Goal: Transaction & Acquisition: Purchase product/service

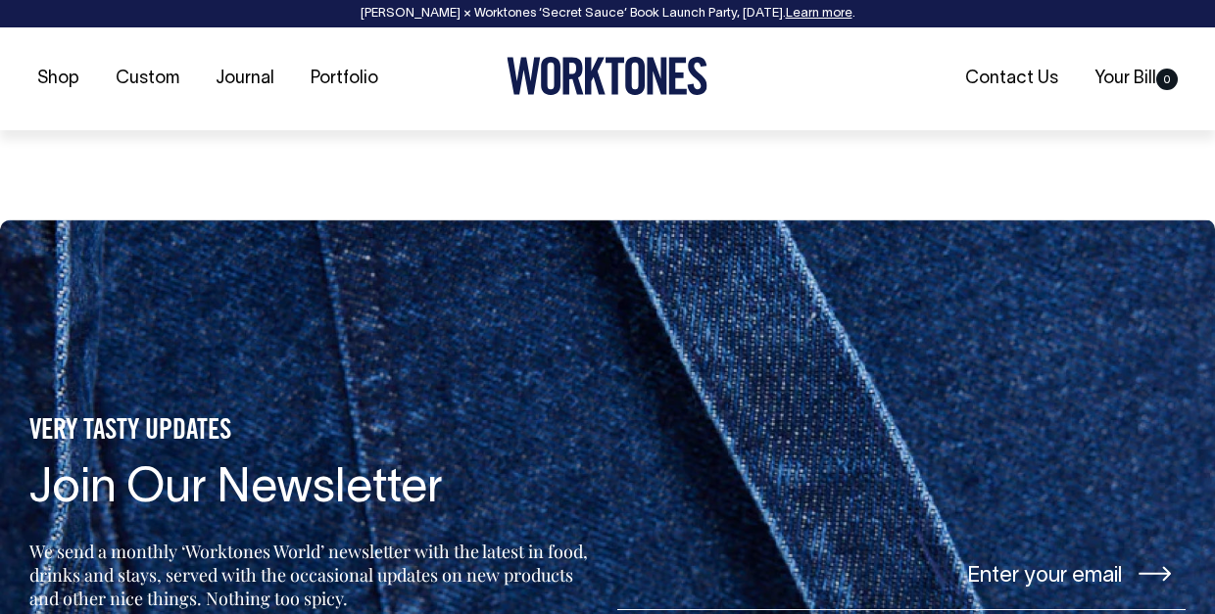
scroll to position [3672, 0]
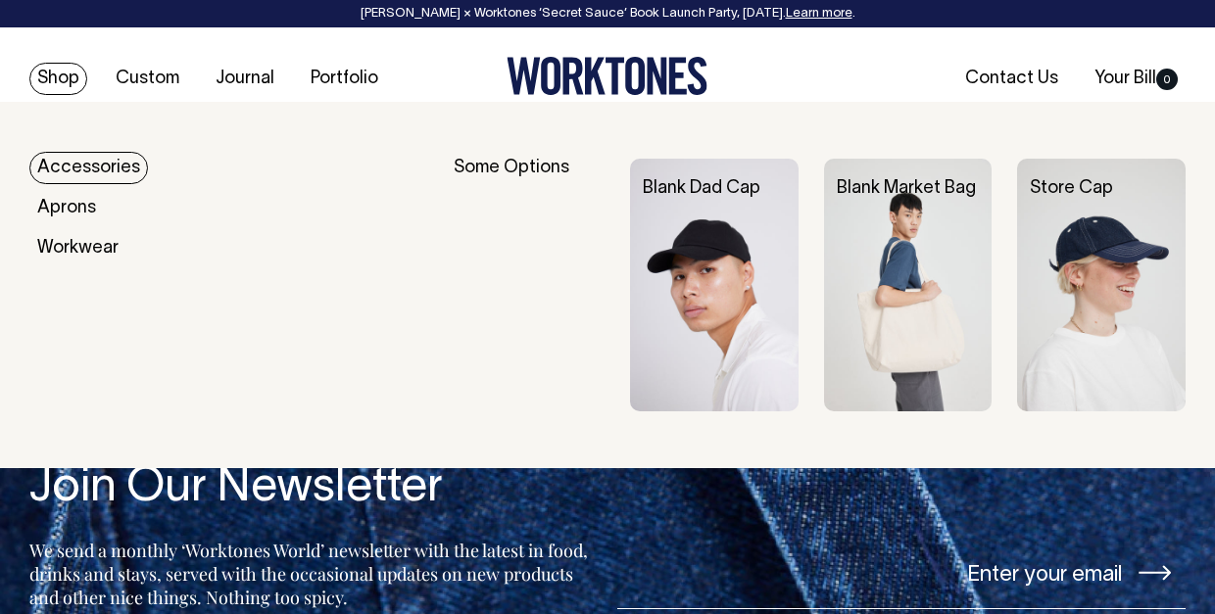
click at [83, 81] on link "Shop" at bounding box center [58, 79] width 58 height 32
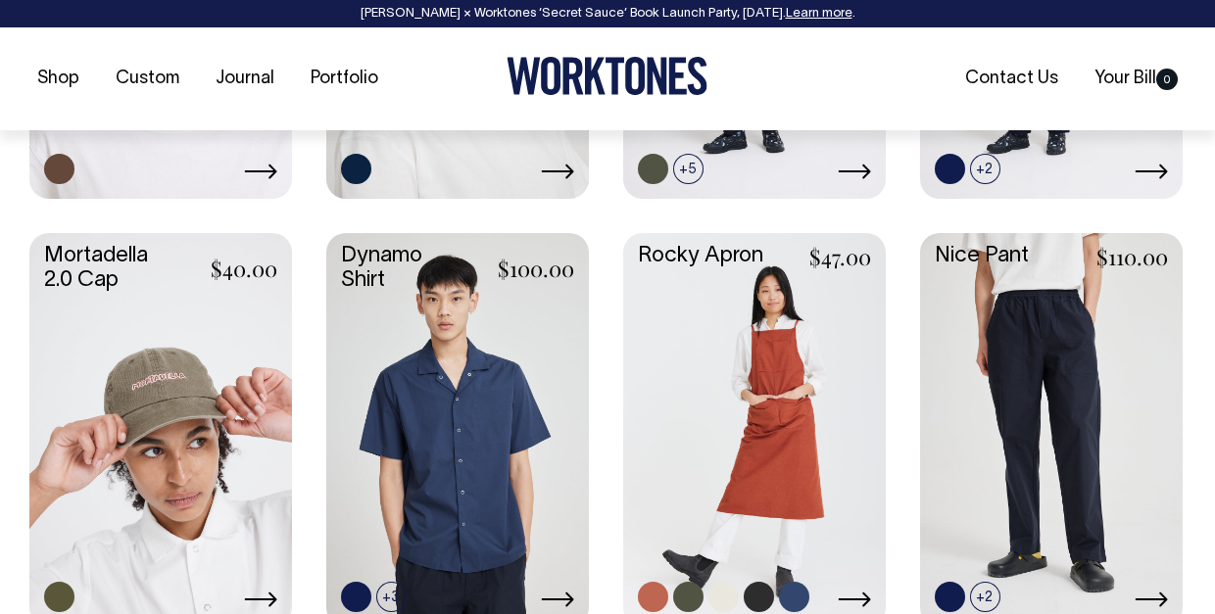
scroll to position [1760, 0]
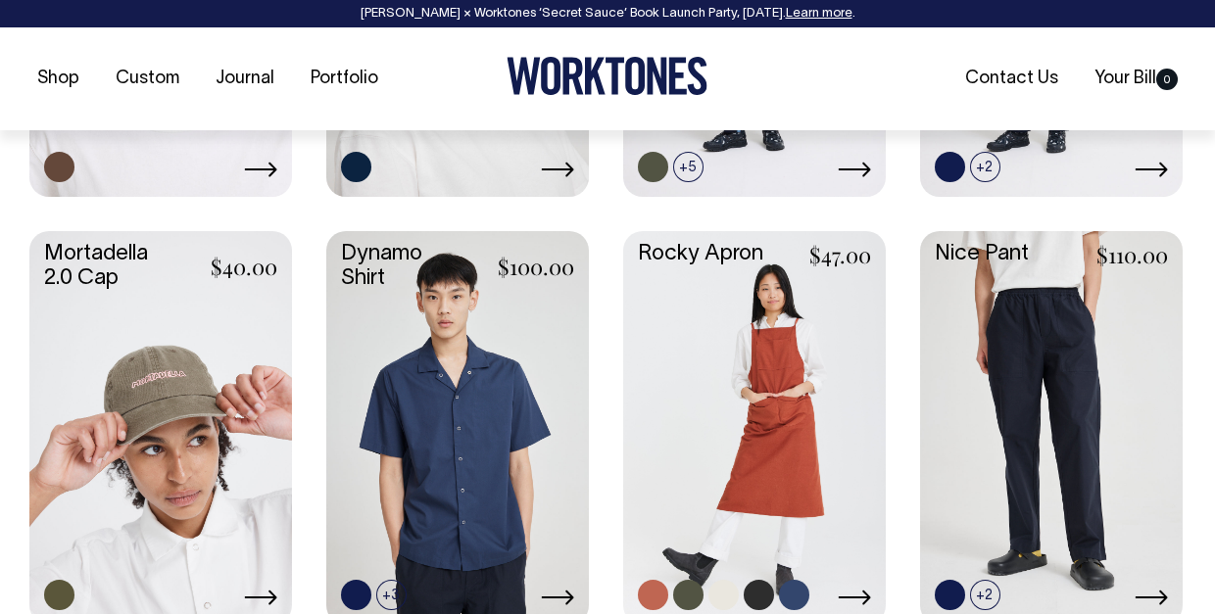
click at [729, 444] on link at bounding box center [754, 426] width 263 height 390
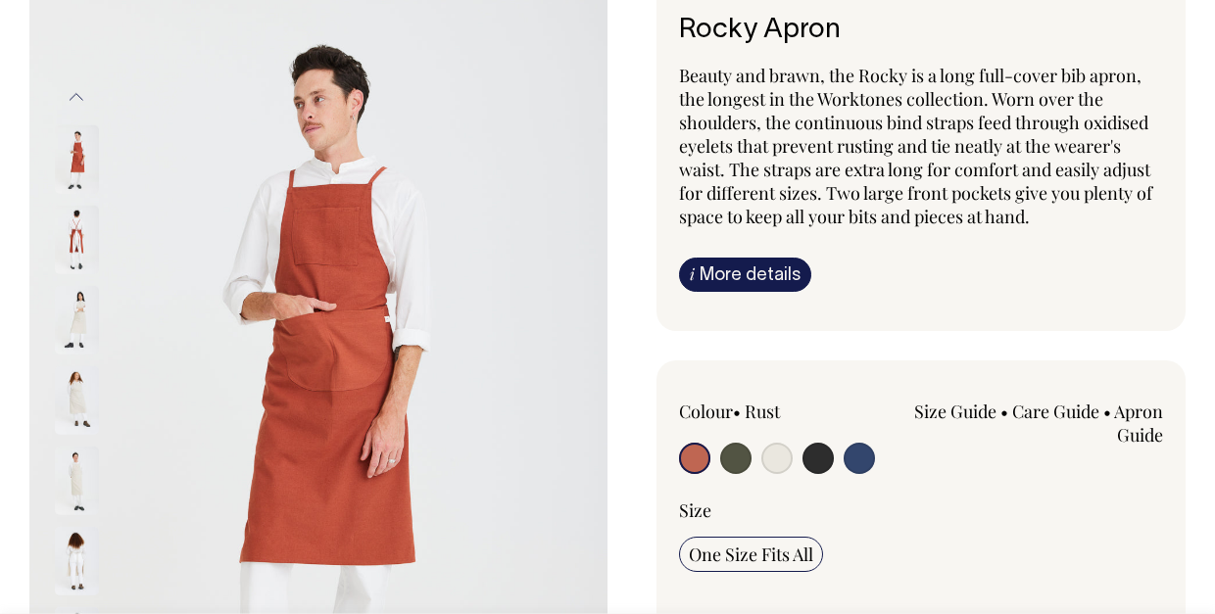
click at [780, 454] on input "radio" at bounding box center [776, 458] width 31 height 31
radio input "true"
select select "Natural"
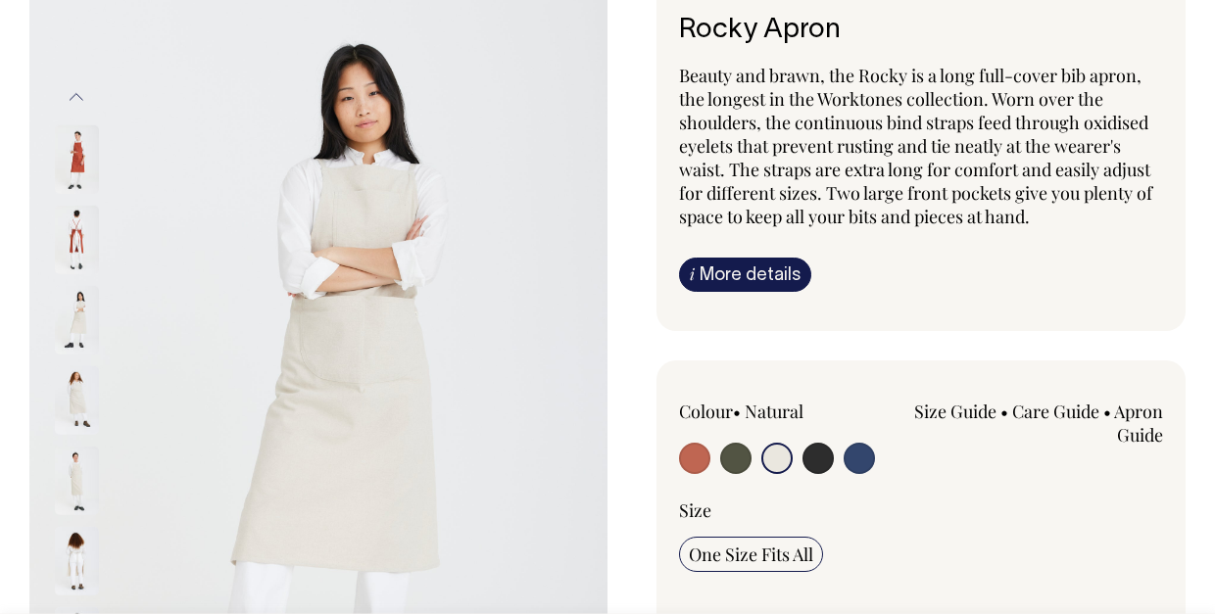
scroll to position [165, 0]
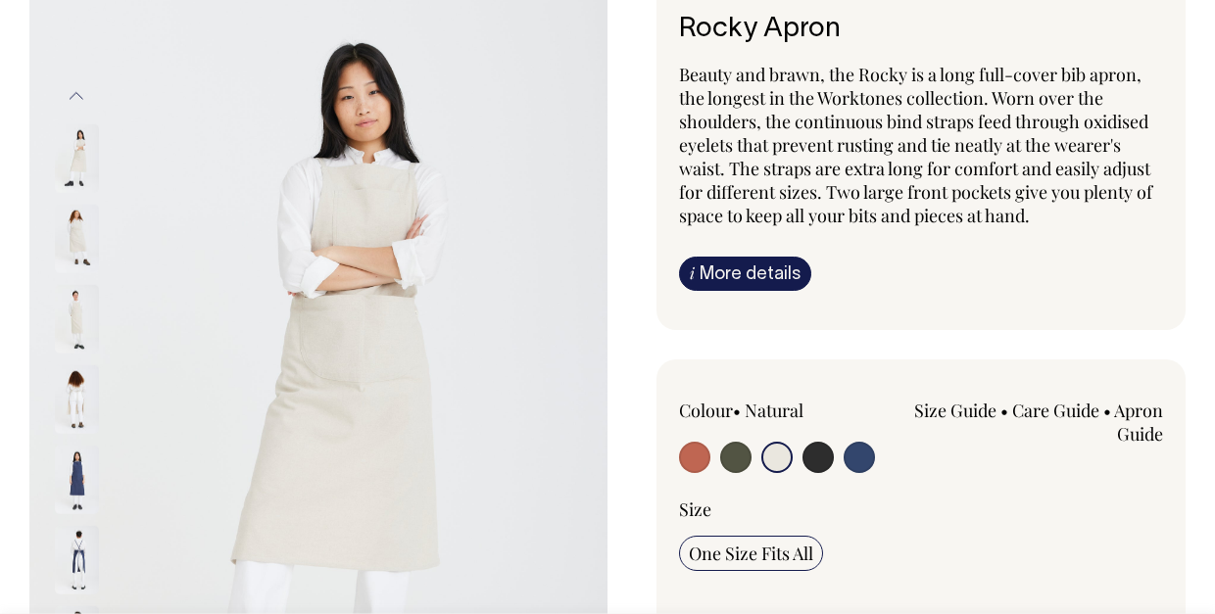
click at [733, 453] on input "radio" at bounding box center [735, 457] width 31 height 31
radio input "true"
select select "Olive"
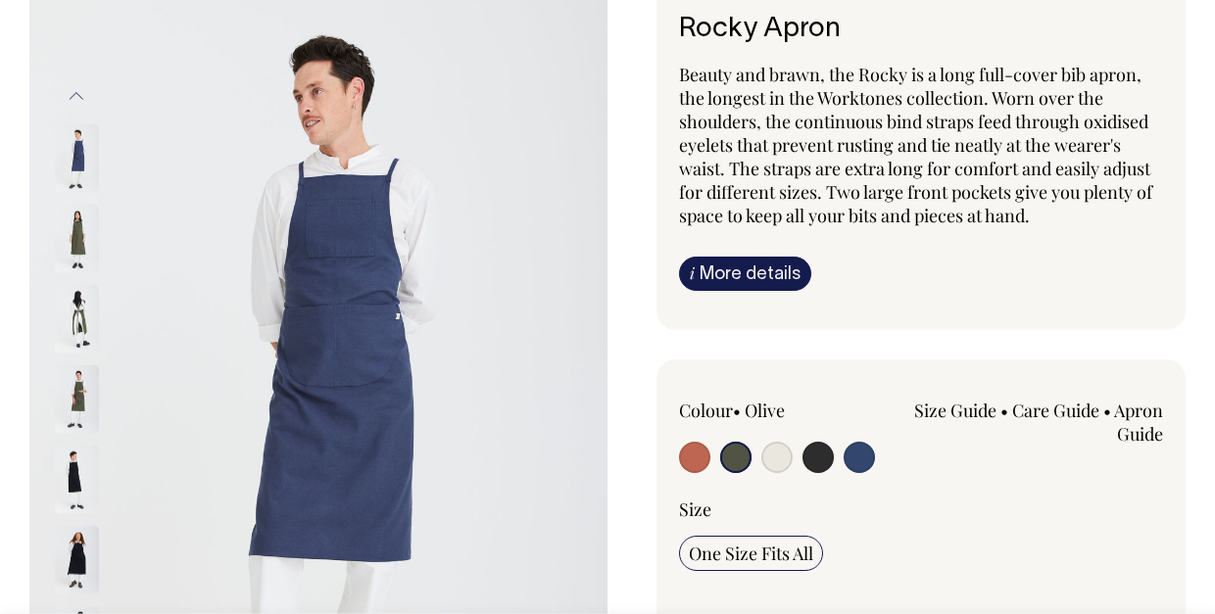
click at [741, 456] on input "radio" at bounding box center [735, 457] width 31 height 31
click at [736, 466] on input "radio" at bounding box center [735, 457] width 31 height 31
click at [101, 223] on div at bounding box center [103, 238] width 98 height 80
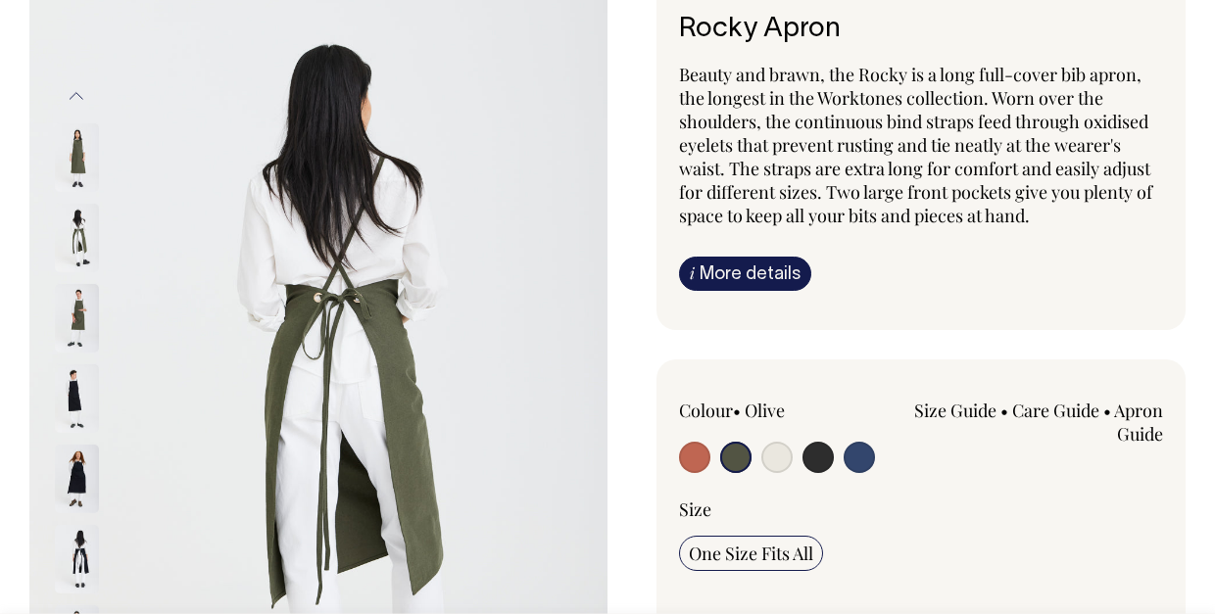
click at [390, 285] on img at bounding box center [318, 399] width 578 height 866
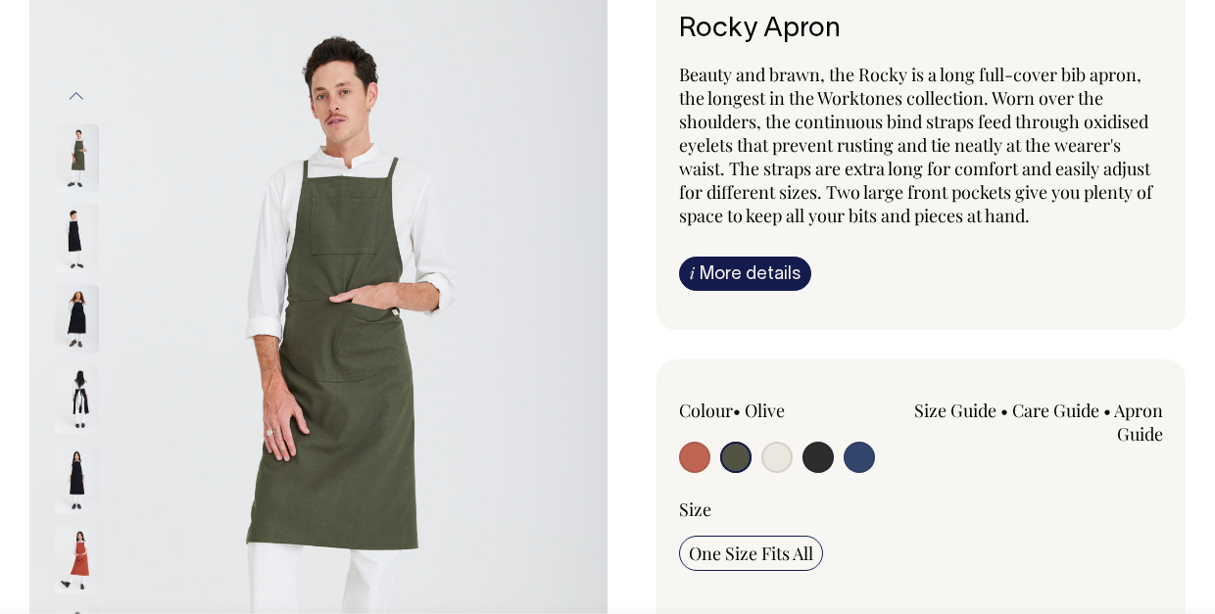
click at [690, 457] on input "radio" at bounding box center [694, 457] width 31 height 31
radio input "true"
select select "Rust"
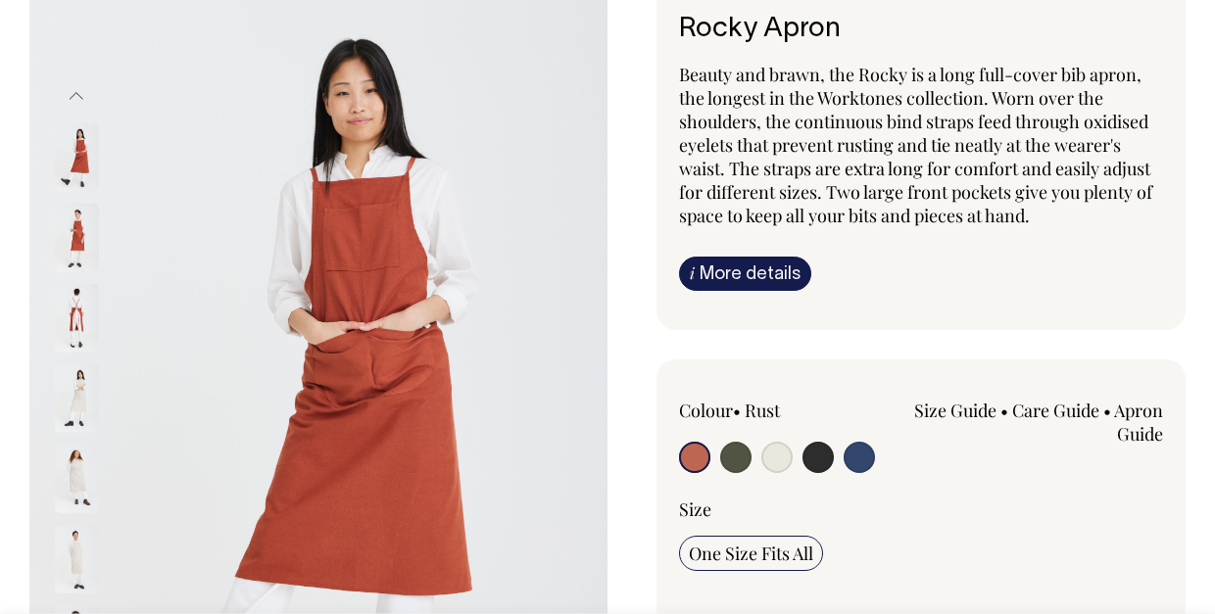
click at [745, 450] on input "radio" at bounding box center [735, 457] width 31 height 31
radio input "true"
select select "Olive"
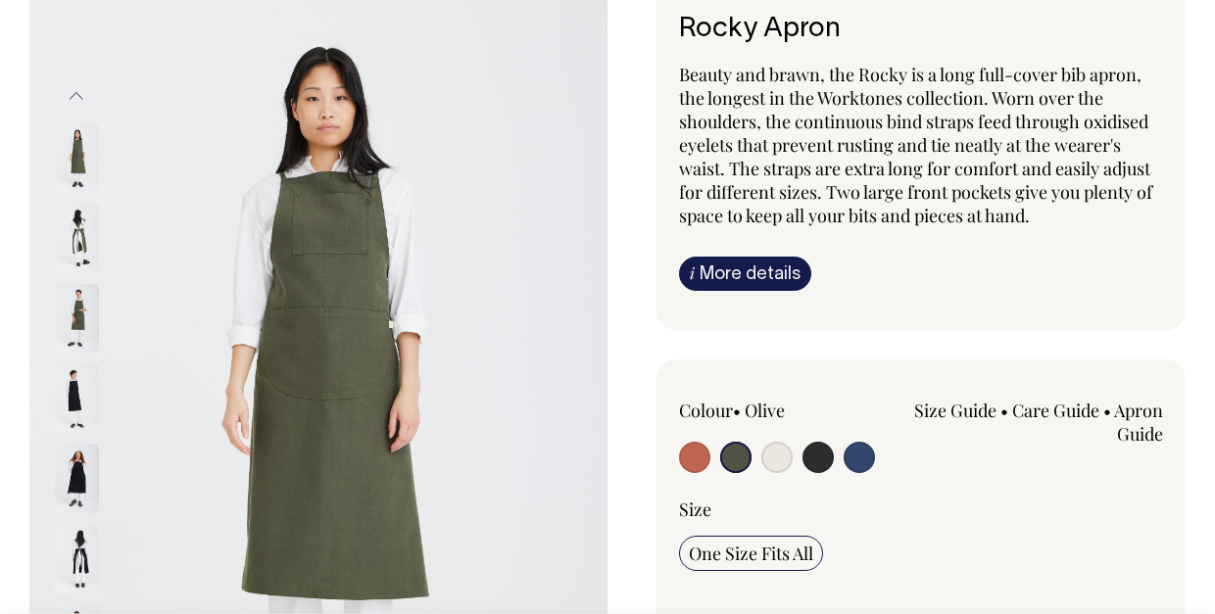
click at [820, 460] on input "radio" at bounding box center [817, 457] width 31 height 31
radio input "true"
select select "Charcoal"
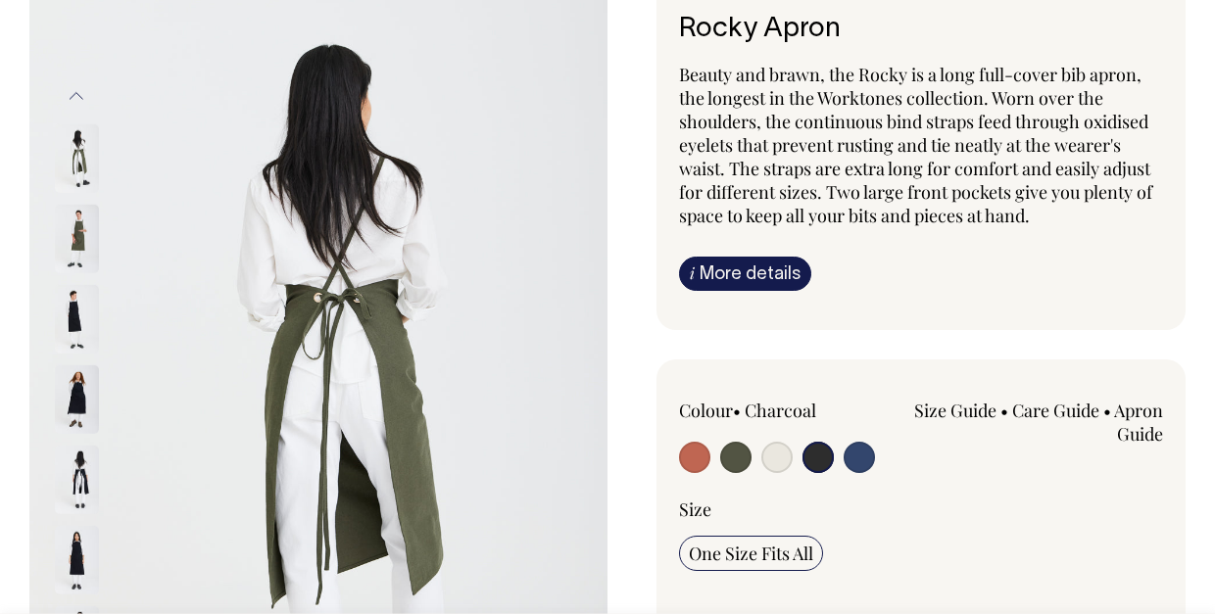
click at [76, 229] on img at bounding box center [77, 238] width 44 height 69
